Goal: Entertainment & Leisure: Consume media (video, audio)

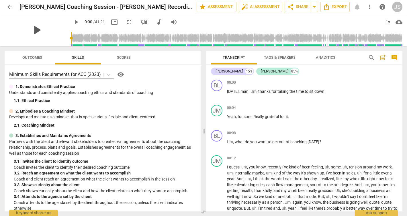
click at [32, 29] on span "play_arrow" at bounding box center [36, 30] width 15 height 15
click at [33, 30] on span "pause" at bounding box center [36, 30] width 15 height 15
click at [73, 23] on span "play_arrow" at bounding box center [76, 22] width 7 height 7
click at [71, 38] on input "range" at bounding box center [236, 38] width 331 height 18
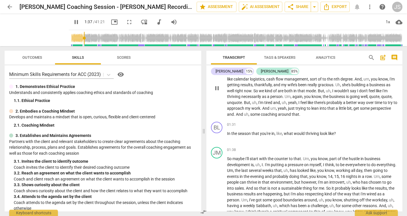
scroll to position [110, 0]
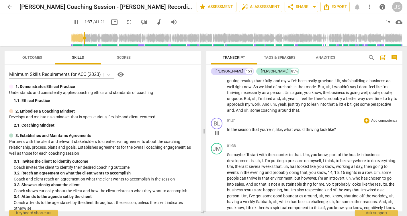
click at [220, 131] on span "pause" at bounding box center [216, 132] width 7 height 7
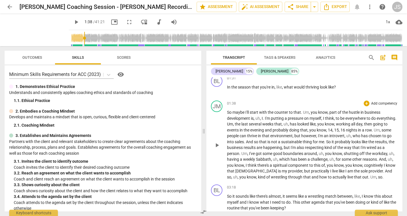
scroll to position [142, 0]
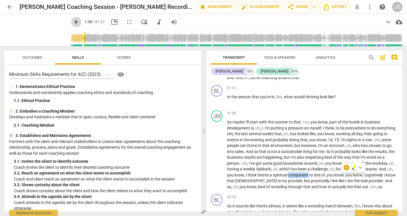
click at [73, 21] on span "play_arrow" at bounding box center [76, 22] width 7 height 7
click at [73, 20] on span "pause" at bounding box center [76, 22] width 7 height 7
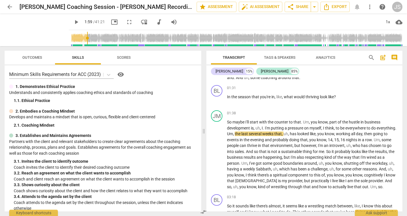
click at [205, 195] on div "Transcript Tags & Speakers Analytics search post_add comment [PERSON_NAME] 15% …" at bounding box center [305, 131] width 203 height 170
click at [73, 24] on span "play_arrow" at bounding box center [76, 22] width 7 height 7
click at [73, 19] on span "pause" at bounding box center [76, 22] width 7 height 7
type input "130"
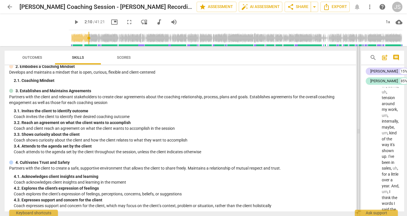
scroll to position [226, 0]
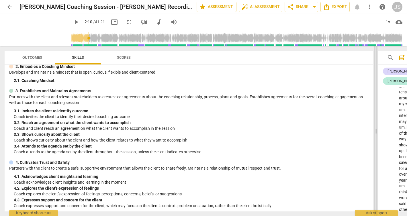
drag, startPoint x: 203, startPoint y: 132, endPoint x: 375, endPoint y: 189, distance: 181.0
click at [375, 189] on span at bounding box center [375, 131] width 3 height 170
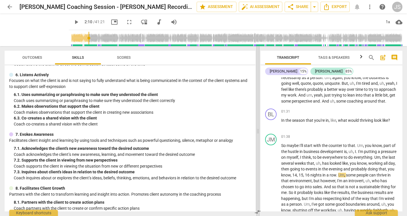
scroll to position [234, 0]
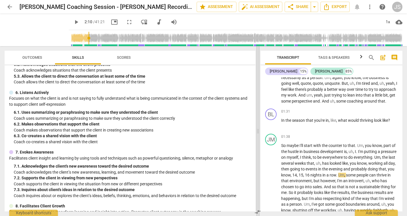
drag, startPoint x: 375, startPoint y: 132, endPoint x: 258, endPoint y: 88, distance: 125.5
click at [258, 88] on span at bounding box center [257, 131] width 3 height 170
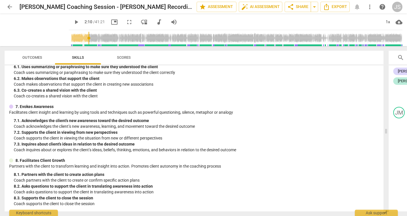
scroll to position [226, 0]
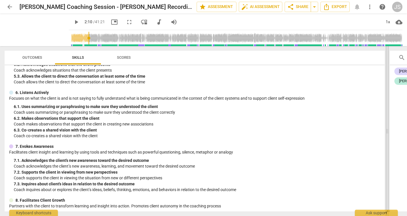
drag, startPoint x: 258, startPoint y: 129, endPoint x: 386, endPoint y: 138, distance: 128.6
click at [386, 138] on span at bounding box center [386, 131] width 3 height 170
